Goal: Task Accomplishment & Management: Manage account settings

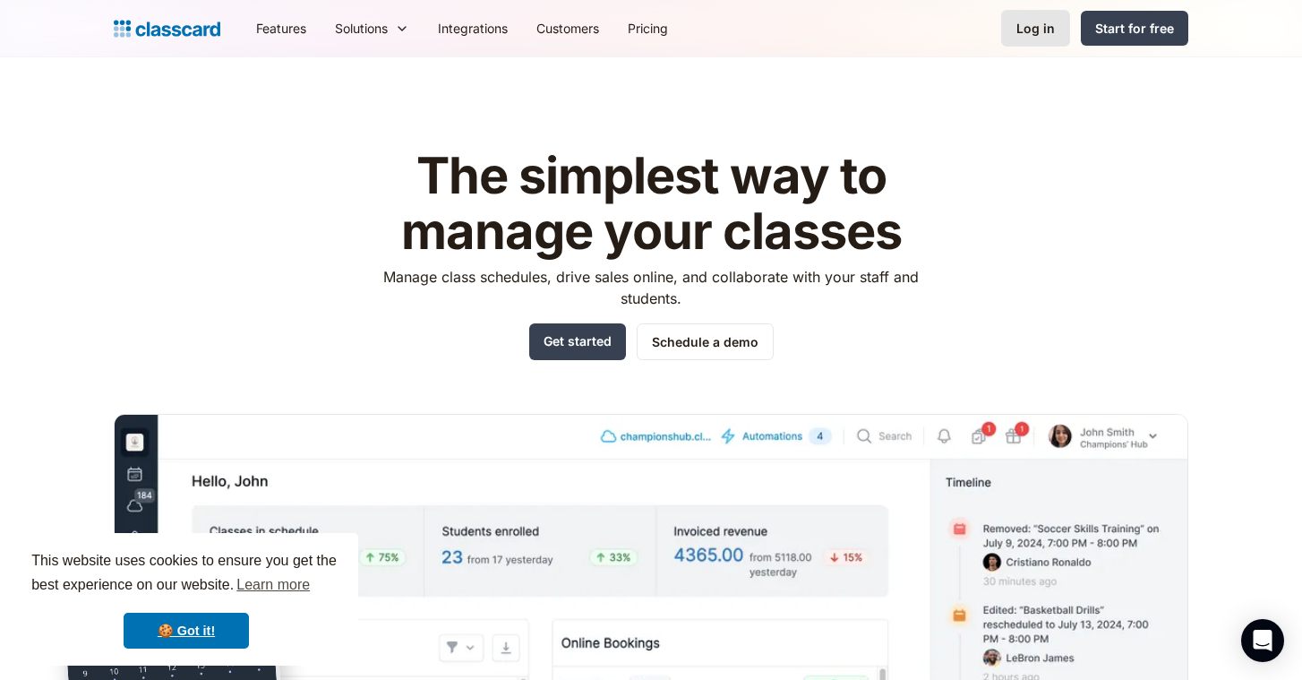
click at [1040, 30] on div "Log in" at bounding box center [1035, 28] width 39 height 19
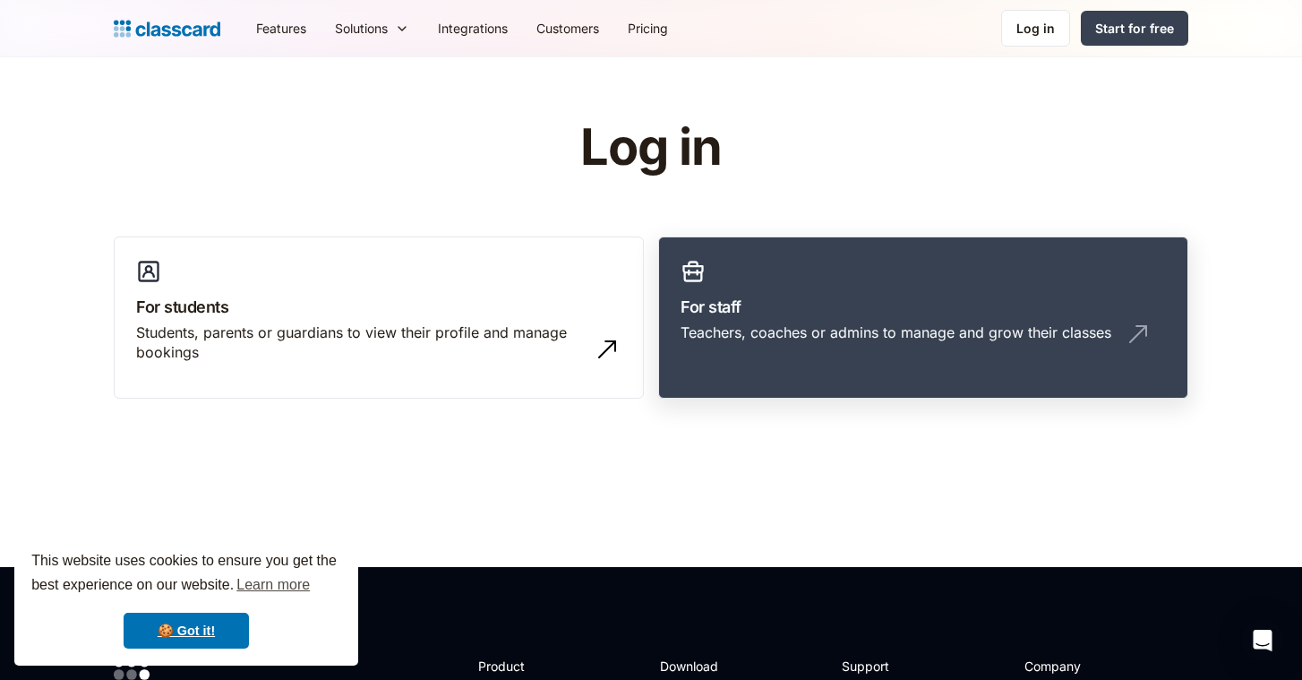
click at [762, 308] on h3 "For staff" at bounding box center [922, 307] width 485 height 24
